Goal: Find contact information: Find contact information

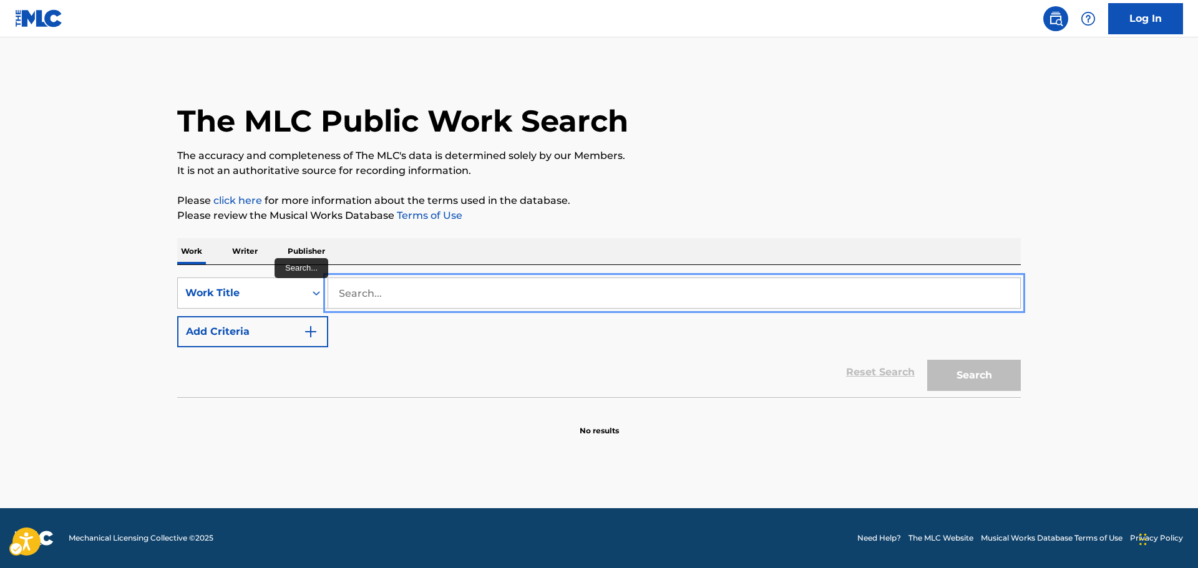
paste input "Feeling Good"
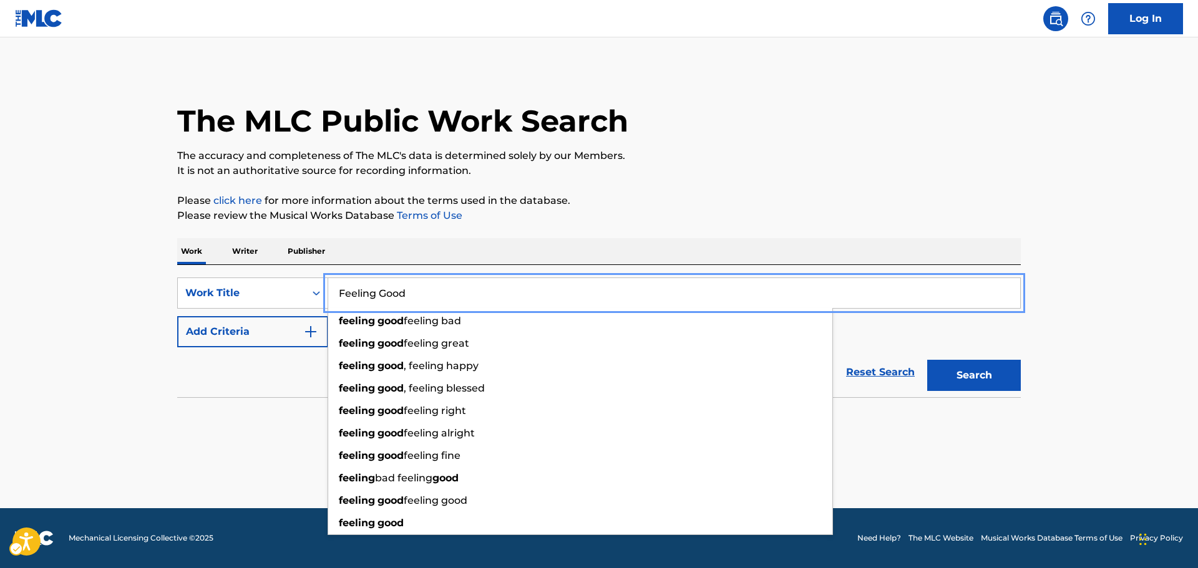
type input "Feeling Good"
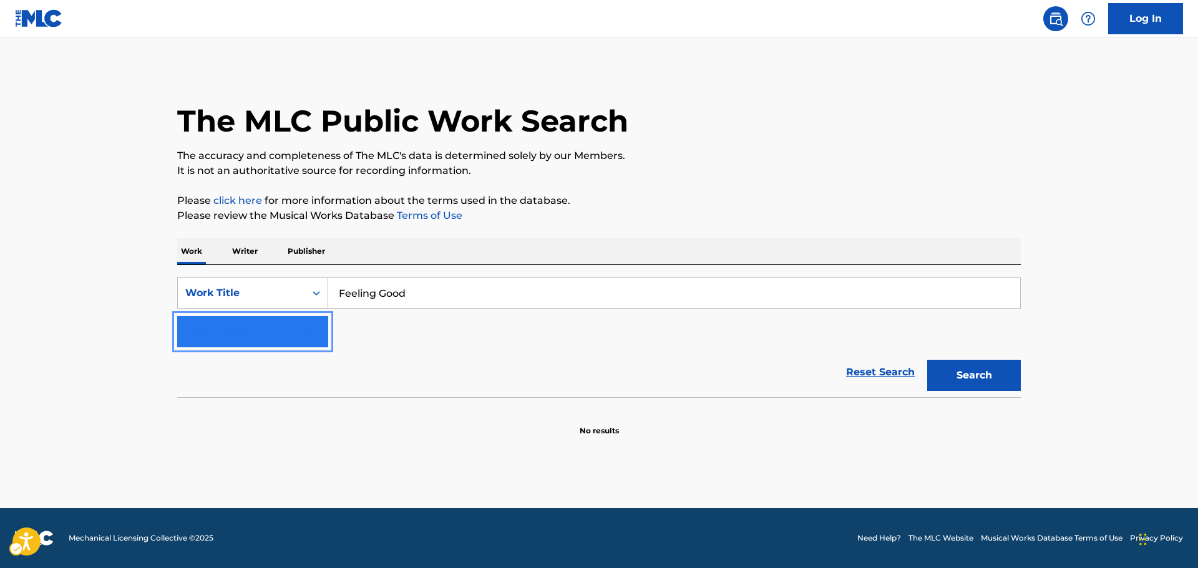
click at [313, 336] on img "Search Form" at bounding box center [310, 331] width 15 height 15
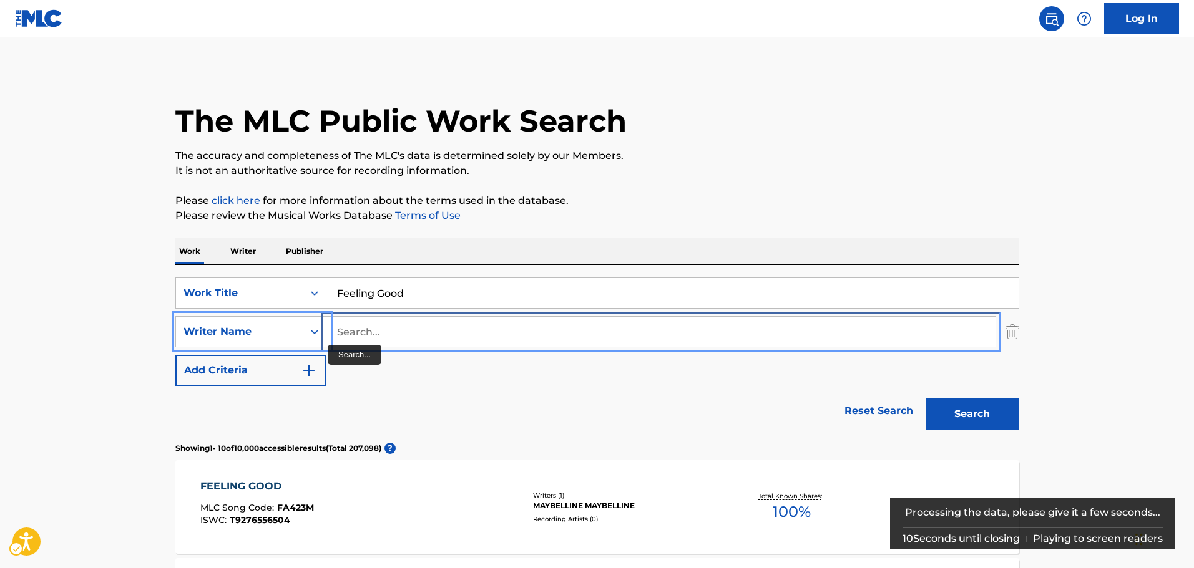
click at [362, 335] on input "Search..." at bounding box center [660, 332] width 669 height 30
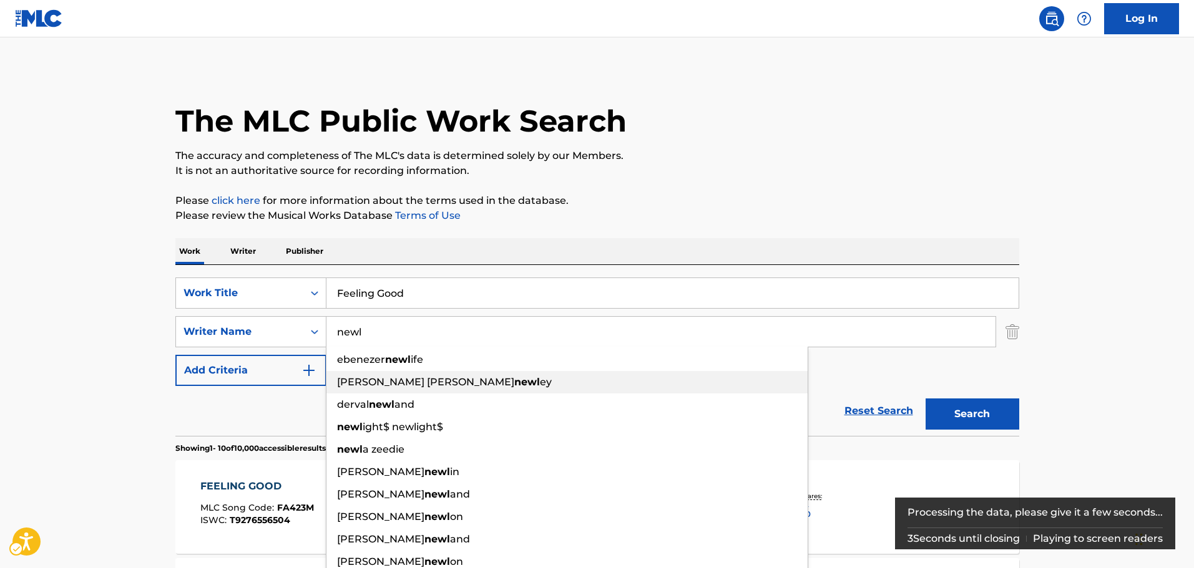
click at [410, 387] on span "[PERSON_NAME] [PERSON_NAME]" at bounding box center [425, 382] width 177 height 12
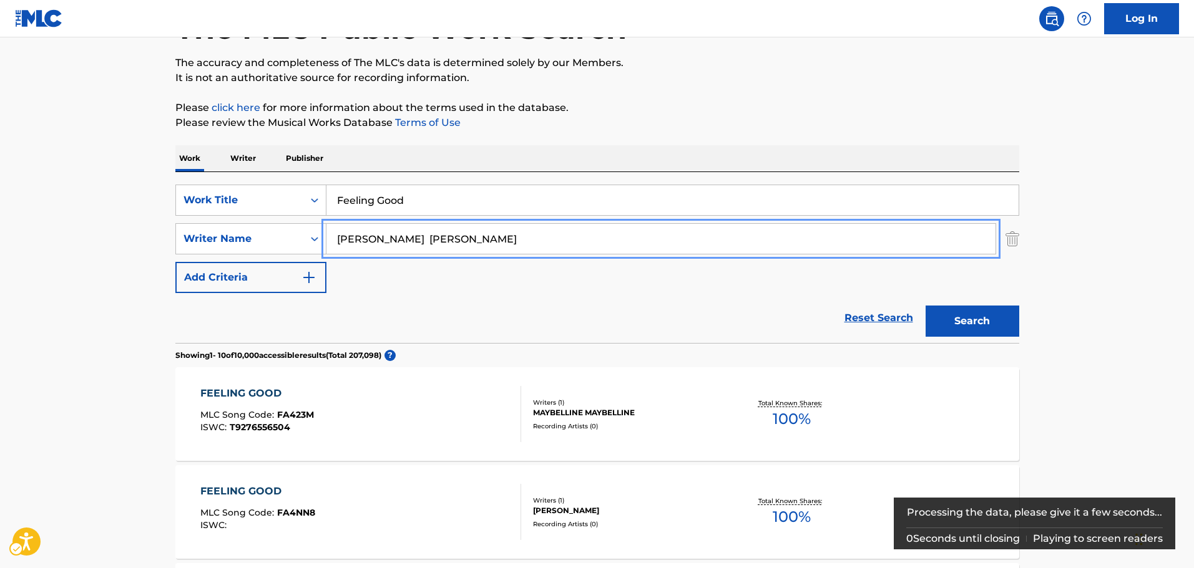
scroll to position [125, 0]
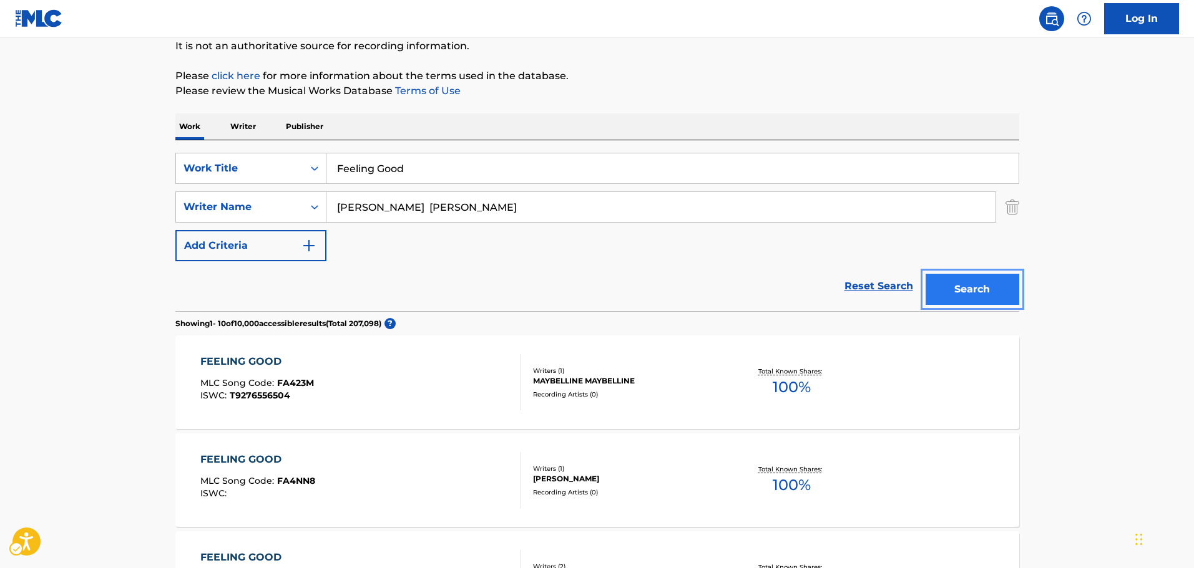
click at [938, 287] on button "Search" at bounding box center [972, 289] width 94 height 31
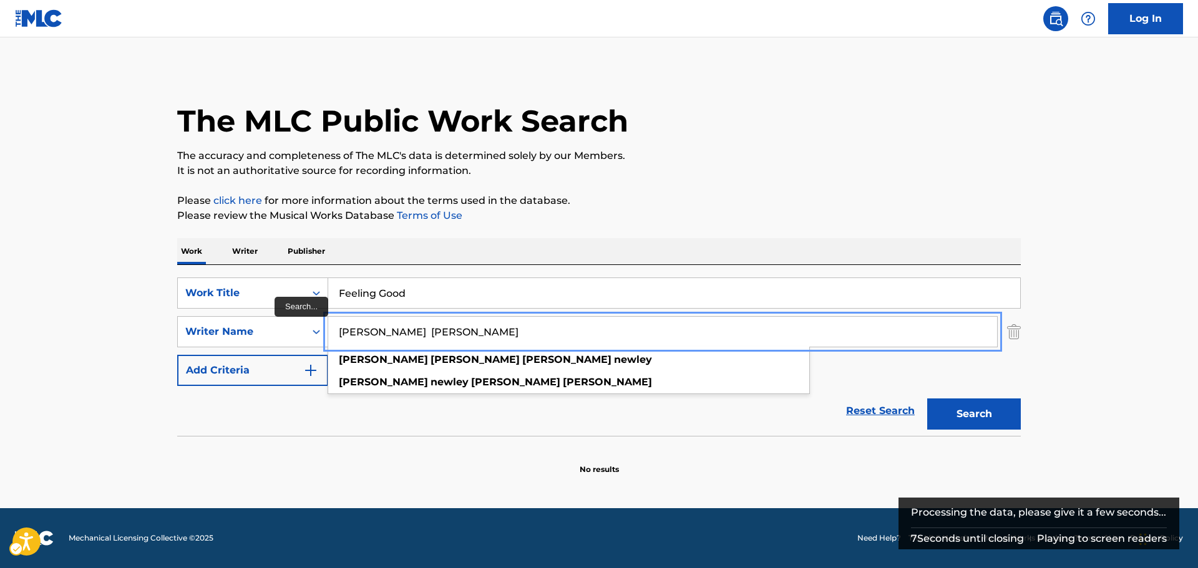
drag, startPoint x: 416, startPoint y: 332, endPoint x: 529, endPoint y: 335, distance: 113.6
click at [529, 335] on input "[PERSON_NAME] [PERSON_NAME]" at bounding box center [662, 332] width 669 height 30
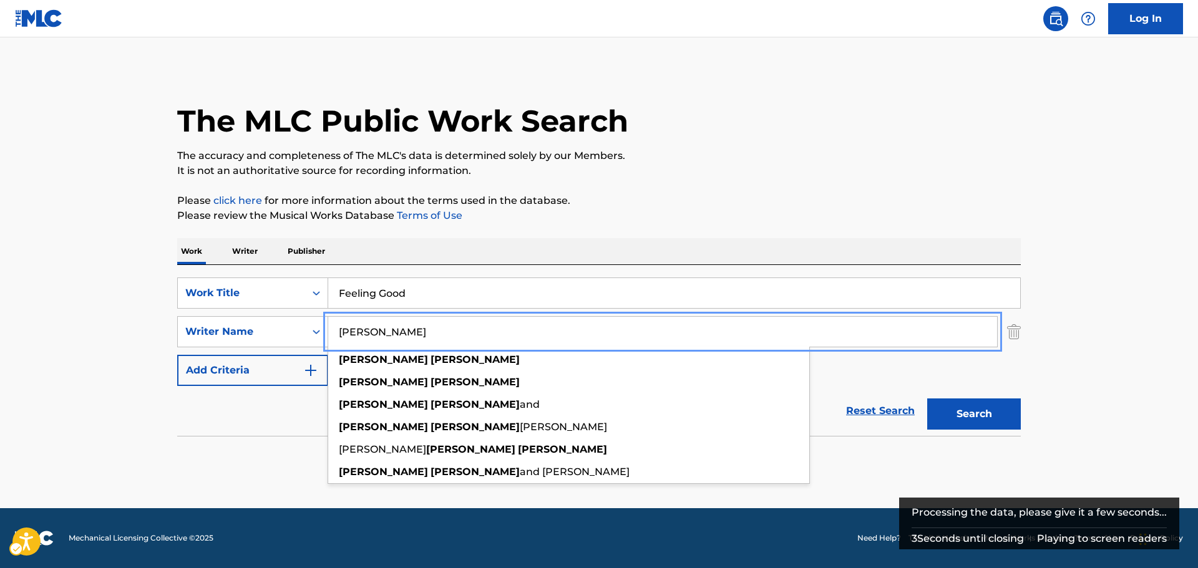
type input "[PERSON_NAME]"
click at [988, 409] on button "Search" at bounding box center [974, 414] width 94 height 31
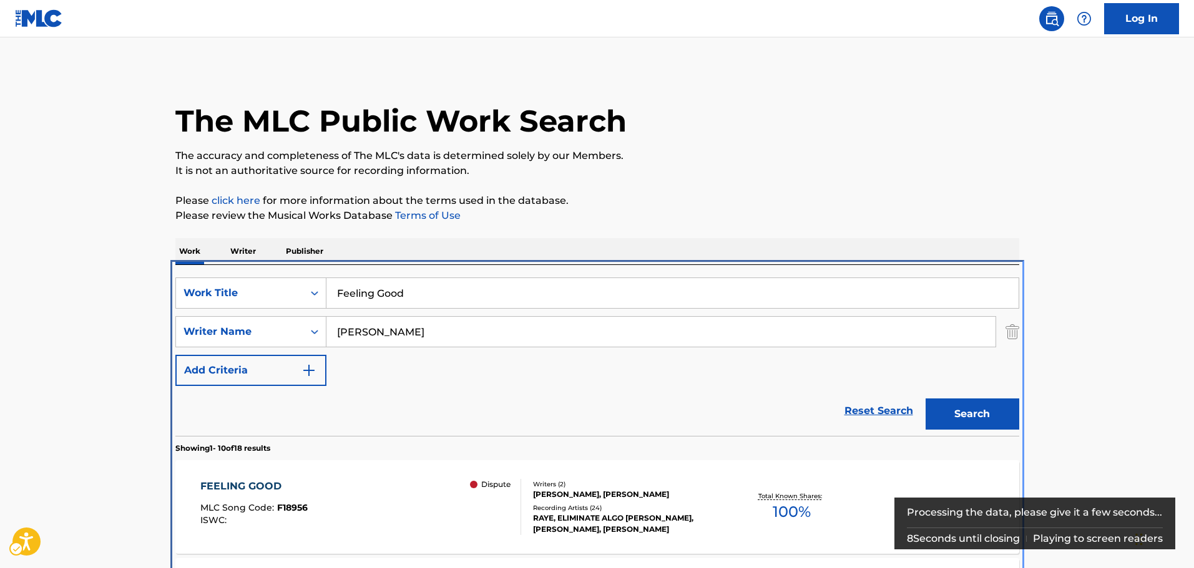
scroll to position [265, 0]
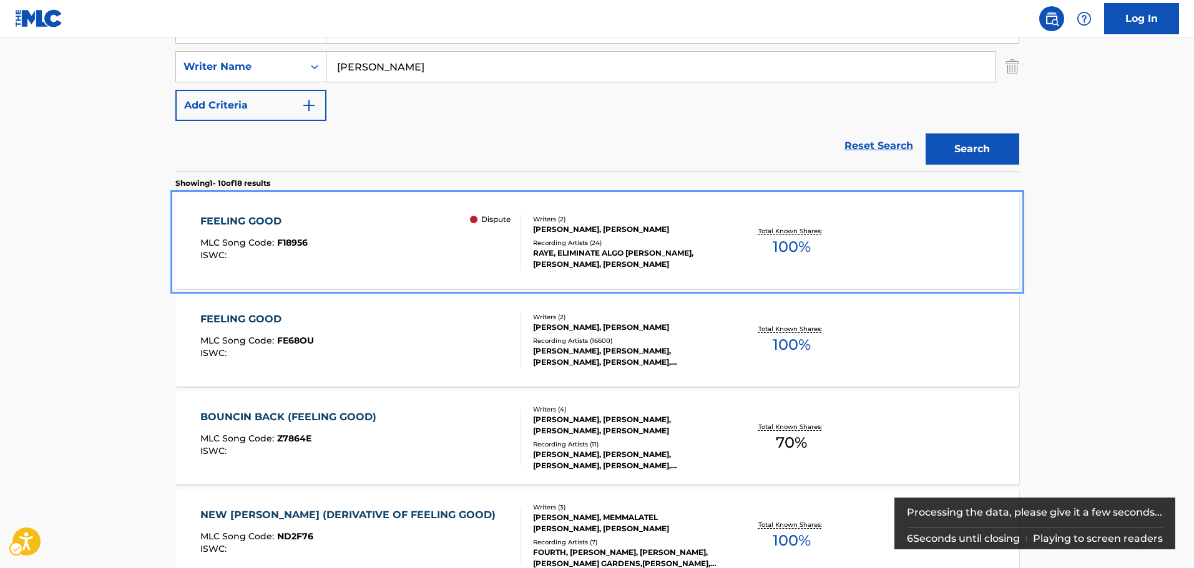
click at [256, 219] on div "FEELING GOOD" at bounding box center [253, 221] width 107 height 15
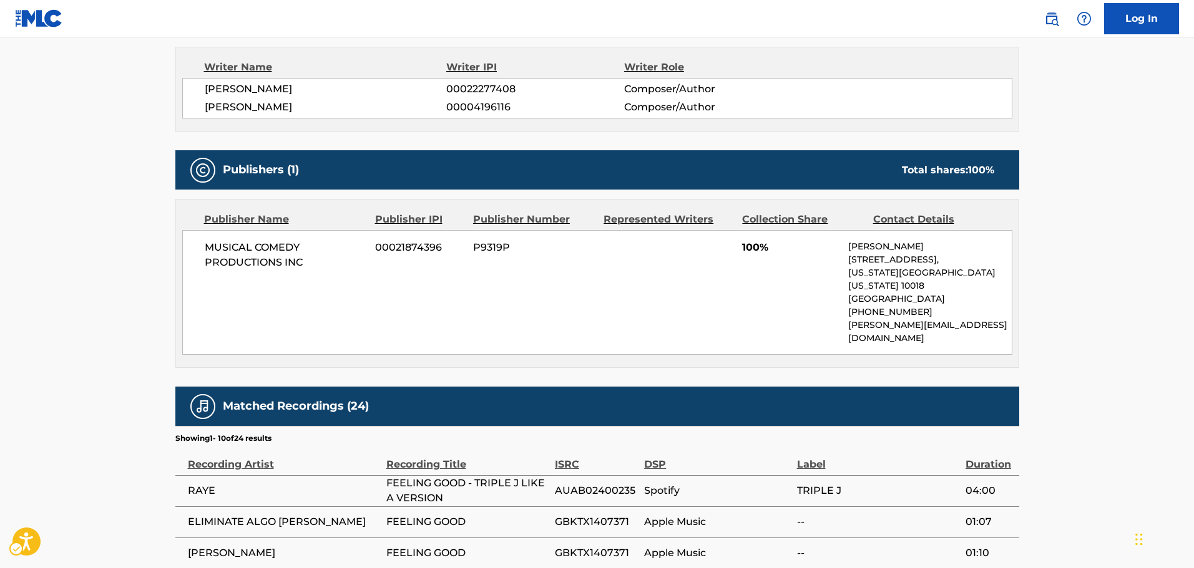
scroll to position [437, 0]
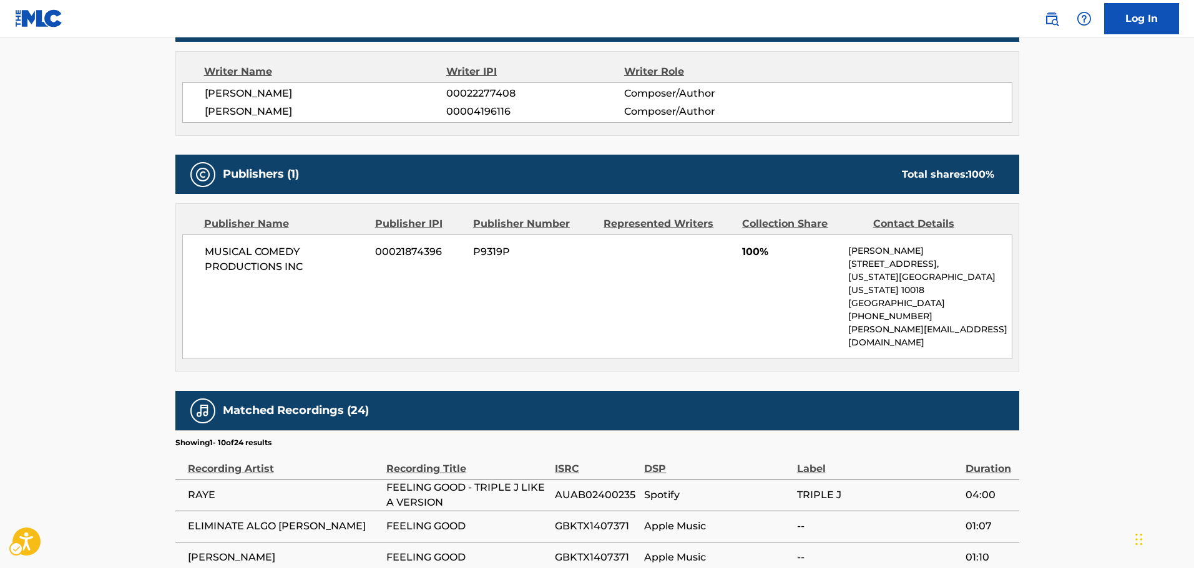
click at [776, 323] on div "MUSICAL COMEDY PRODUCTIONS INC 00021874396 P9319P 100% [PERSON_NAME] [STREET_AD…" at bounding box center [597, 297] width 830 height 125
drag, startPoint x: 850, startPoint y: 318, endPoint x: 973, endPoint y: 327, distance: 123.8
click at [973, 327] on div "MUSICAL COMEDY PRODUCTIONS INC 00021874396 P9319P 100% [PERSON_NAME] [STREET_AD…" at bounding box center [597, 297] width 830 height 125
copy p "[PERSON_NAME][EMAIL_ADDRESS][DOMAIN_NAME]"
